Goal: Task Accomplishment & Management: Use online tool/utility

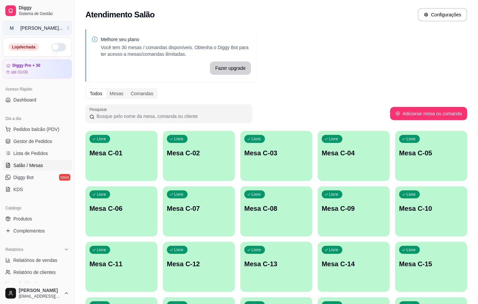
click at [66, 32] on button "M [PERSON_NAME] ..." at bounding box center [37, 27] width 69 height 13
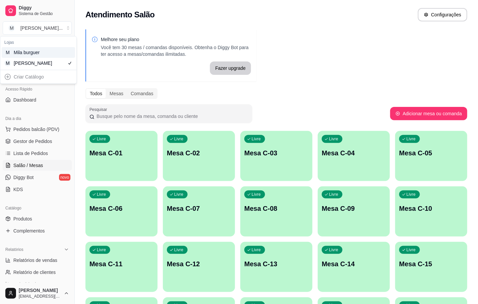
click at [58, 49] on div "M Mila burguer" at bounding box center [38, 52] width 73 height 11
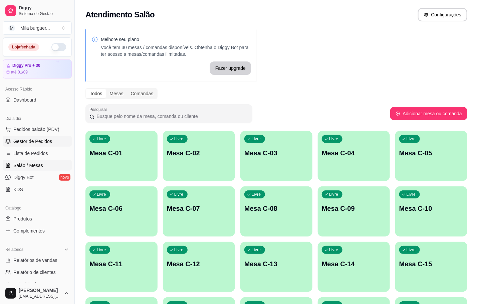
click at [34, 138] on span "Gestor de Pedidos" at bounding box center [32, 141] width 39 height 7
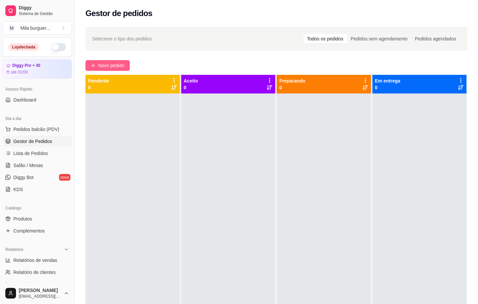
click at [88, 63] on button "Novo pedido" at bounding box center [107, 65] width 44 height 11
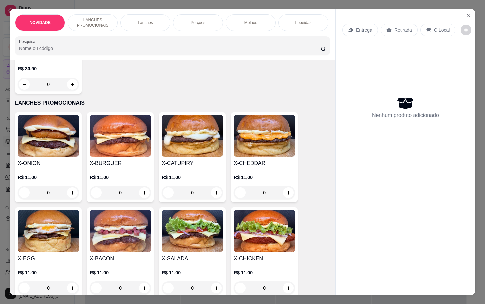
scroll to position [200, 0]
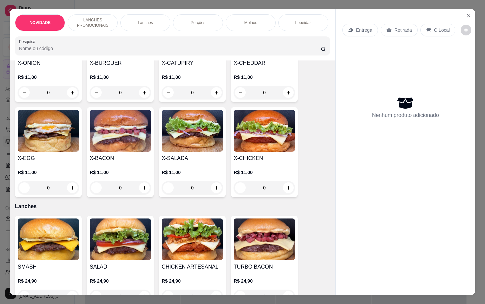
click at [211, 194] on div "0" at bounding box center [192, 187] width 61 height 13
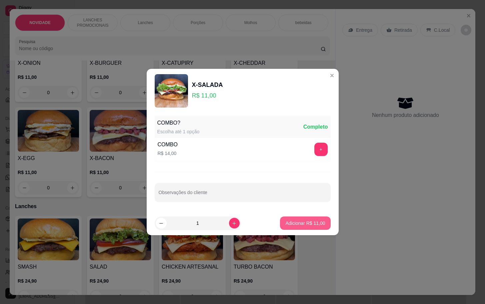
click at [296, 224] on p "Adicionar R$ 11,00" at bounding box center [306, 223] width 40 height 7
type input "1"
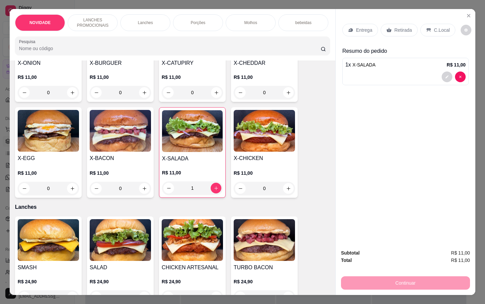
click at [311, 20] on div "bebeidas" at bounding box center [304, 22] width 50 height 17
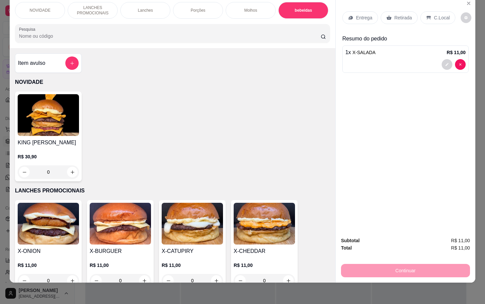
scroll to position [0, 0]
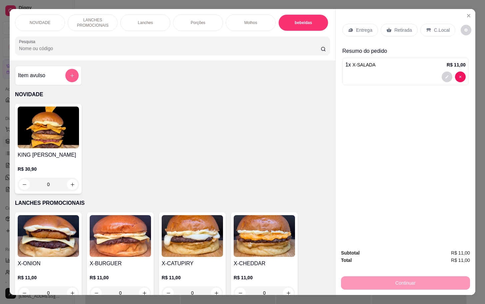
click at [71, 76] on button "add-separate-item" at bounding box center [71, 75] width 13 height 13
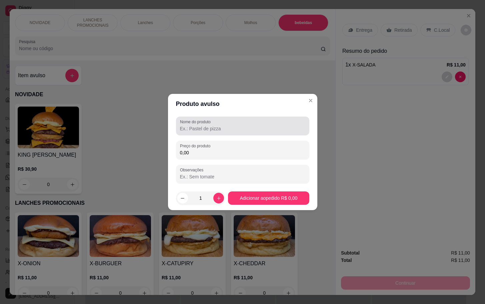
click at [250, 125] on input "Nome do produto" at bounding box center [242, 128] width 125 height 7
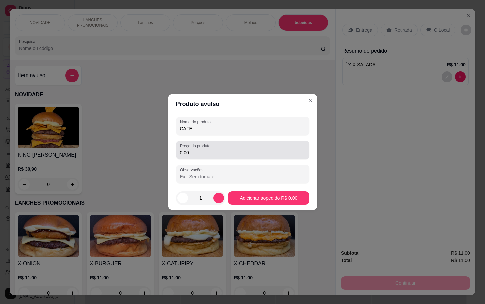
type input "CAFE"
click at [258, 151] on input "0,00" at bounding box center [242, 152] width 125 height 7
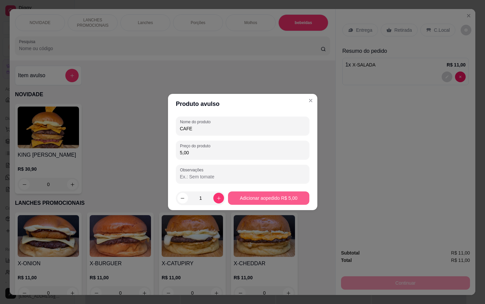
type input "5,00"
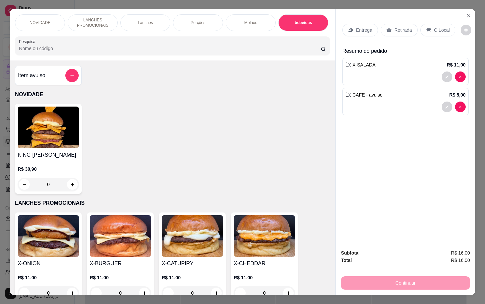
click at [306, 24] on div "bebeidas" at bounding box center [304, 22] width 50 height 17
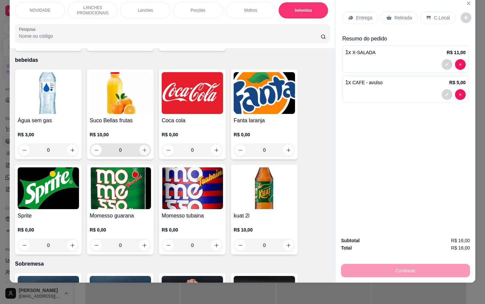
click at [140, 146] on button "increase-product-quantity" at bounding box center [144, 150] width 10 height 10
type input "1"
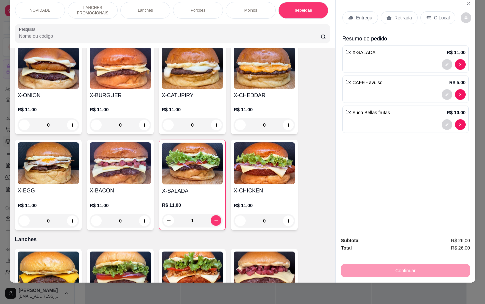
scroll to position [0, 0]
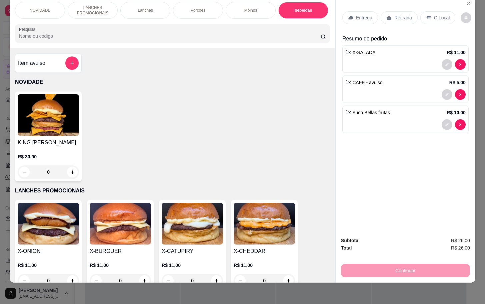
click at [62, 70] on div "Item avulso" at bounding box center [48, 62] width 67 height 19
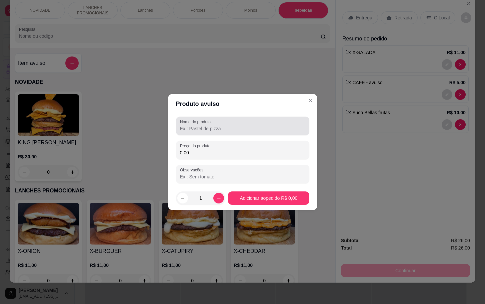
click at [231, 124] on div at bounding box center [242, 125] width 125 height 13
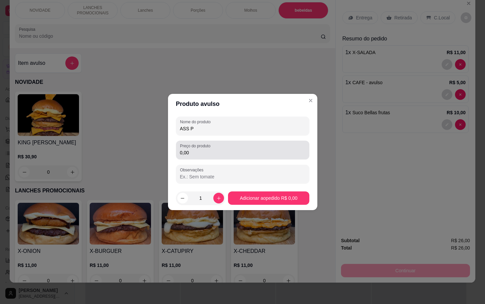
type input "ASS P"
click at [294, 142] on div "Preço do produto 0,00" at bounding box center [242, 149] width 133 height 19
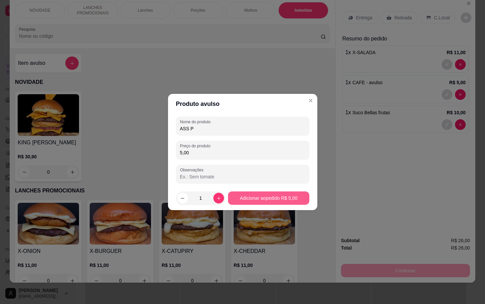
type input "5,00"
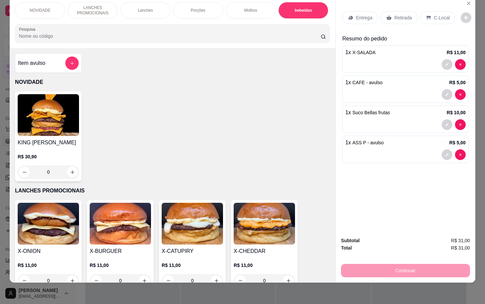
click at [395, 14] on p "Retirada" at bounding box center [404, 17] width 18 height 7
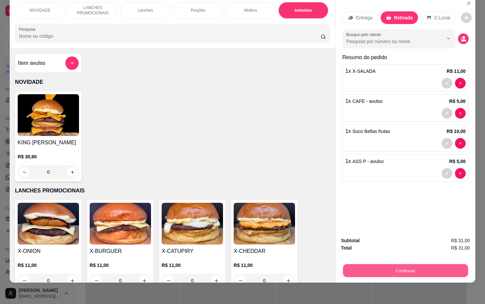
click at [414, 268] on button "Continuar" at bounding box center [405, 270] width 125 height 13
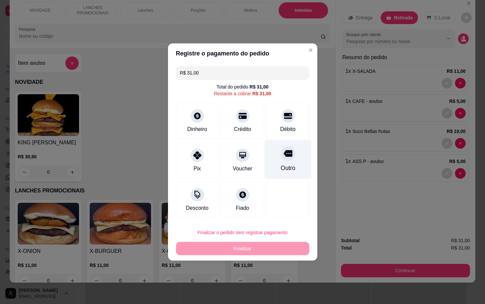
click at [279, 172] on div "Outro" at bounding box center [288, 159] width 47 height 39
type input "R$ 0,00"
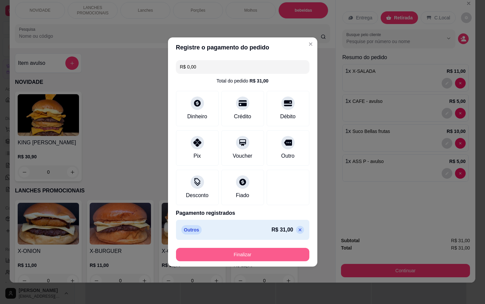
click at [268, 256] on button "Finalizar" at bounding box center [242, 254] width 133 height 13
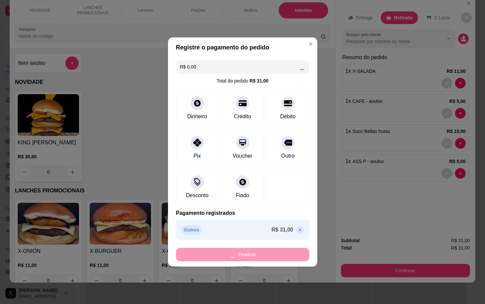
type input "0"
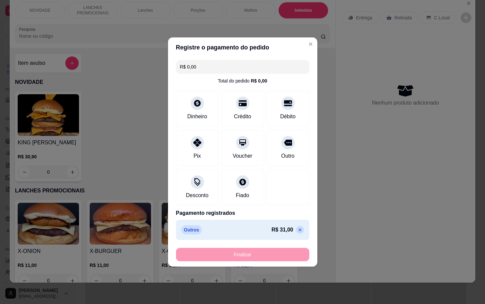
type input "-R$ 31,00"
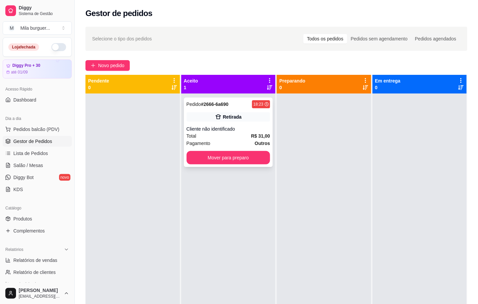
click at [235, 137] on div "Total R$ 31,00" at bounding box center [228, 135] width 84 height 7
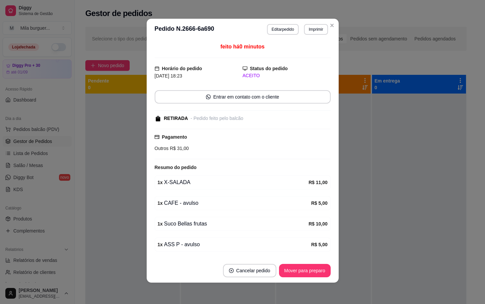
scroll to position [25, 0]
